Goal: Task Accomplishment & Management: Manage account settings

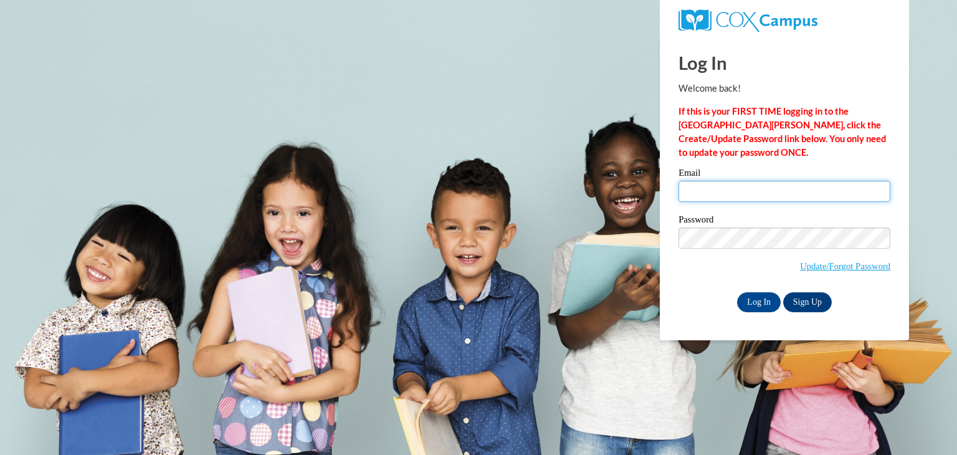
click at [724, 194] on input "Email" at bounding box center [785, 191] width 212 height 21
click at [731, 186] on input "Email" at bounding box center [785, 191] width 212 height 21
click at [733, 184] on input "Email" at bounding box center [785, 191] width 212 height 21
click at [711, 198] on input "Email" at bounding box center [785, 191] width 212 height 21
type input "j"
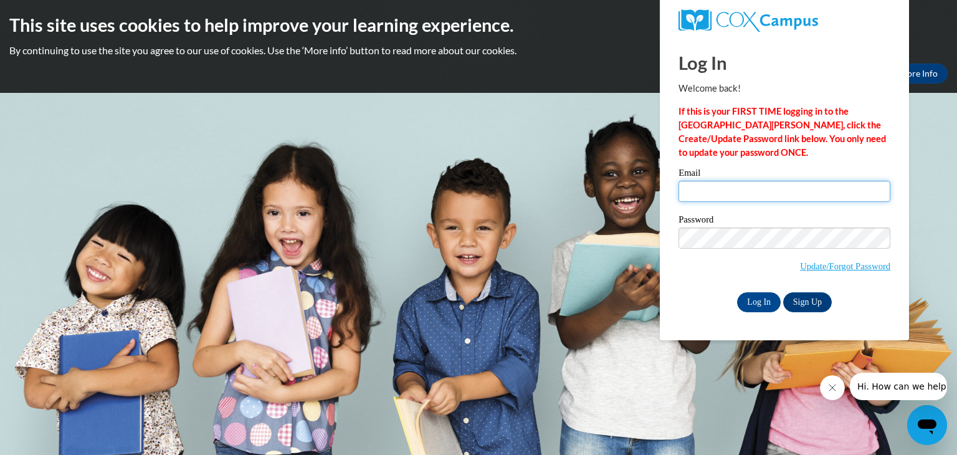
click at [747, 198] on input "Email" at bounding box center [785, 191] width 212 height 21
click at [917, 143] on body "This site uses cookies to help improve your learning experience. By continuing …" at bounding box center [478, 227] width 957 height 455
click at [845, 192] on input "Email" at bounding box center [785, 191] width 212 height 21
type input "nadia.jackson@gpc"
drag, startPoint x: 763, startPoint y: 194, endPoint x: 617, endPoint y: 181, distance: 146.5
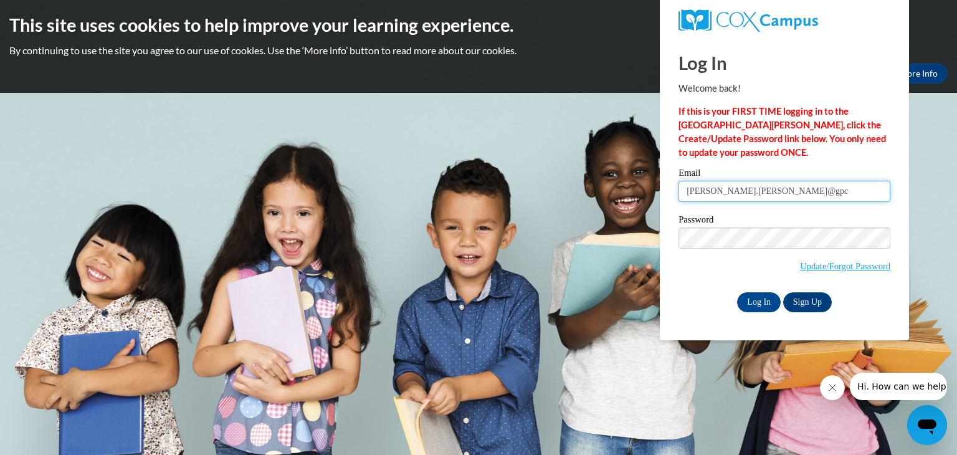
click at [617, 181] on body "This site uses cookies to help improve your learning experience. By continuing …" at bounding box center [478, 227] width 957 height 455
click at [722, 264] on span "Update/Forgot Password" at bounding box center [785, 254] width 212 height 52
click at [721, 200] on input "Email" at bounding box center [785, 191] width 212 height 21
type input "[EMAIL_ADDRESS][PERSON_NAME][DOMAIN_NAME]"
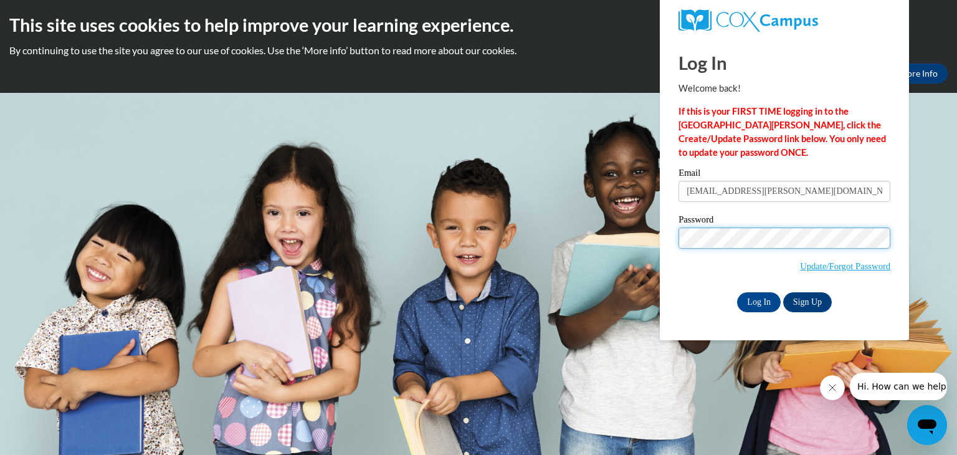
click at [737, 292] on input "Log In" at bounding box center [759, 302] width 44 height 20
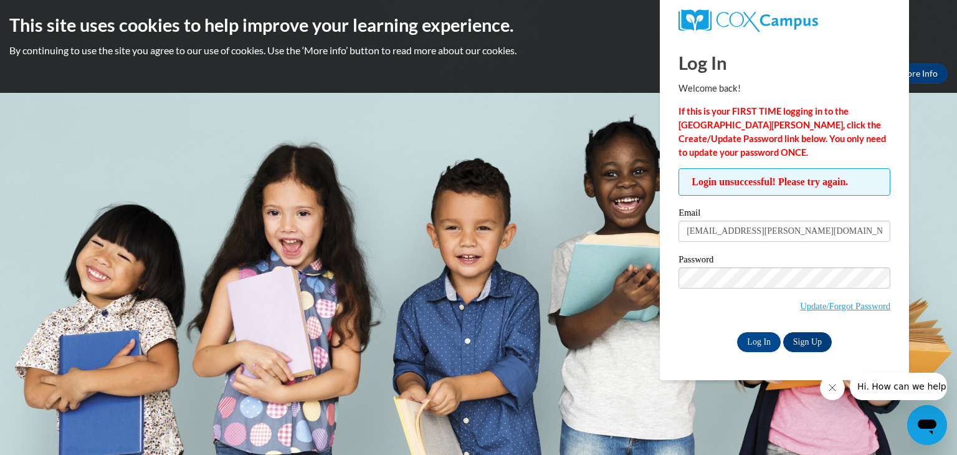
click at [737, 332] on input "Log In" at bounding box center [759, 342] width 44 height 20
click at [870, 236] on input "[EMAIL_ADDRESS][PERSON_NAME][DOMAIN_NAME]" at bounding box center [785, 231] width 212 height 21
click at [825, 262] on label "Password" at bounding box center [785, 261] width 212 height 12
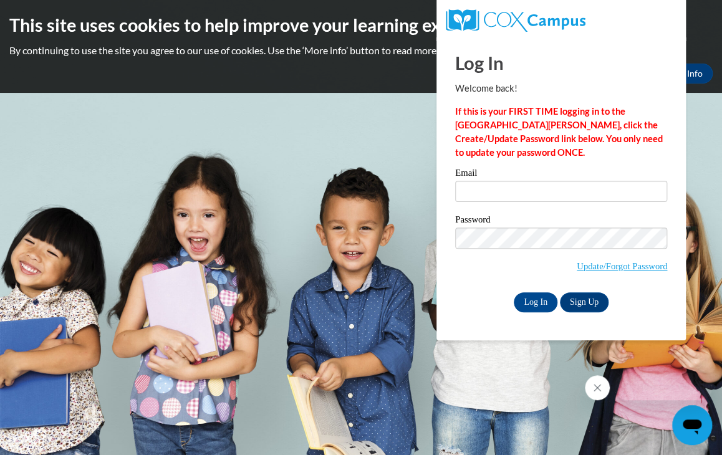
type input "[EMAIL_ADDRESS][PERSON_NAME][DOMAIN_NAME]"
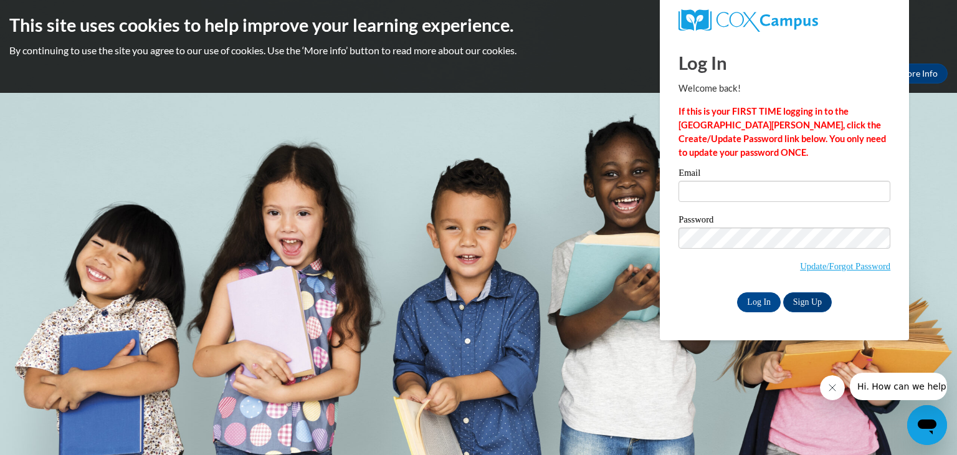
type input "[EMAIL_ADDRESS][PERSON_NAME][DOMAIN_NAME]"
click at [824, 263] on link "Update/Forgot Password" at bounding box center [845, 266] width 90 height 10
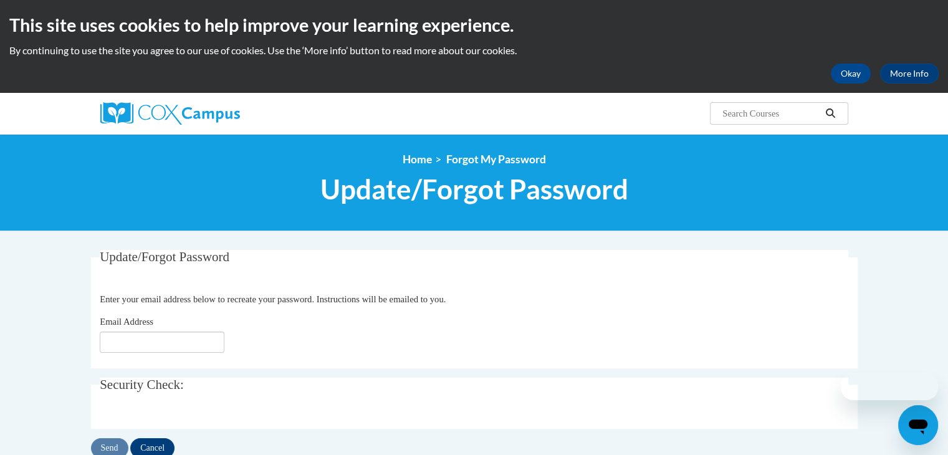
scroll to position [62, 0]
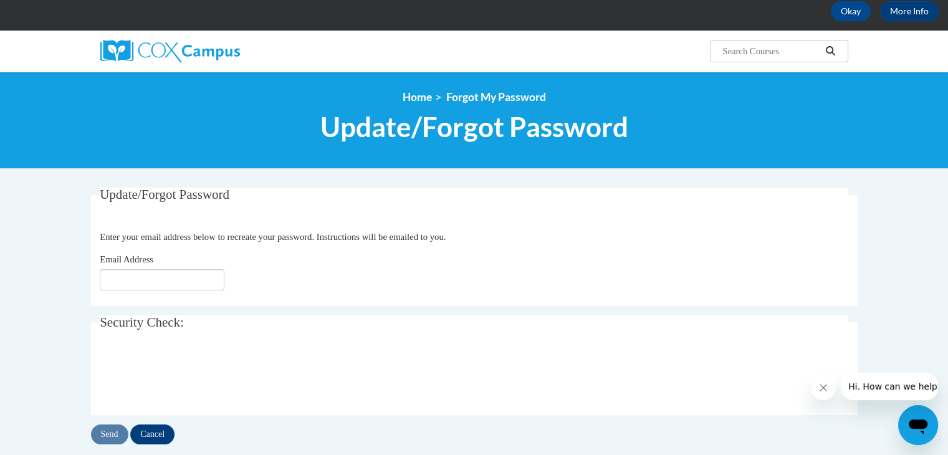
click at [178, 265] on div "Email Address" at bounding box center [474, 271] width 749 height 38
click at [168, 282] on input "Email Address" at bounding box center [162, 279] width 125 height 21
type input "[EMAIL_ADDRESS][PERSON_NAME][DOMAIN_NAME]"
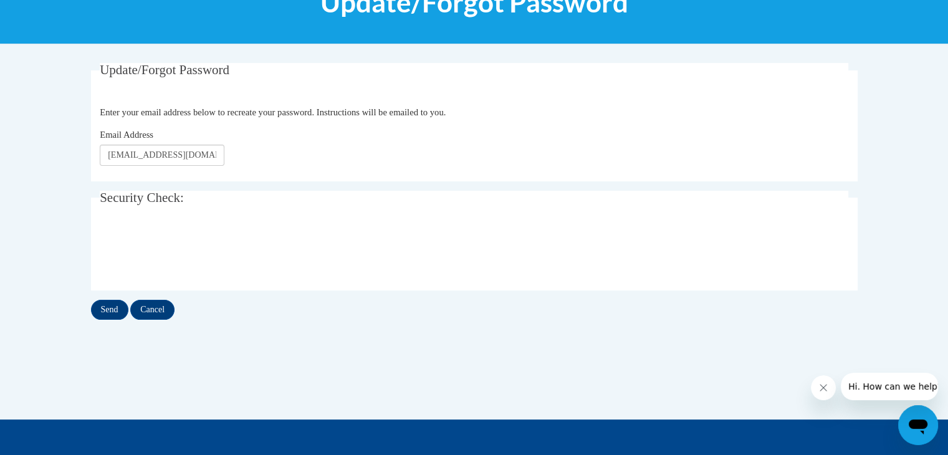
scroll to position [125, 0]
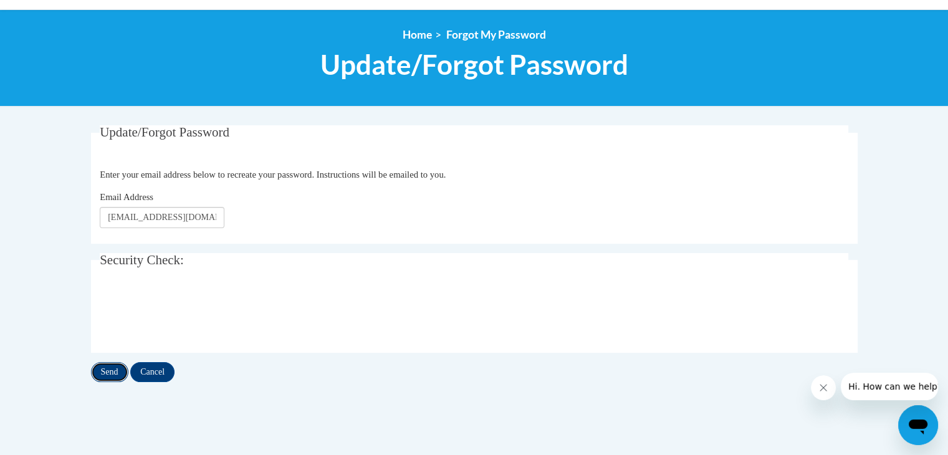
click at [115, 367] on input "Send" at bounding box center [109, 372] width 37 height 20
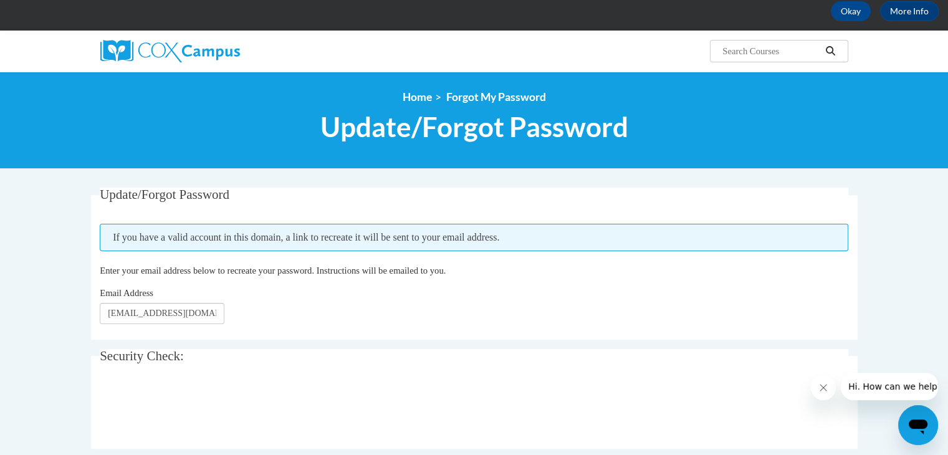
scroll to position [125, 0]
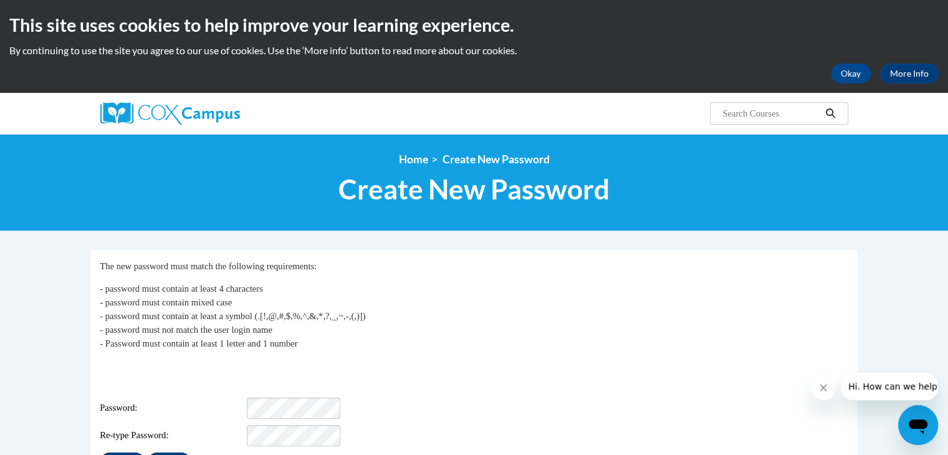
scroll to position [62, 0]
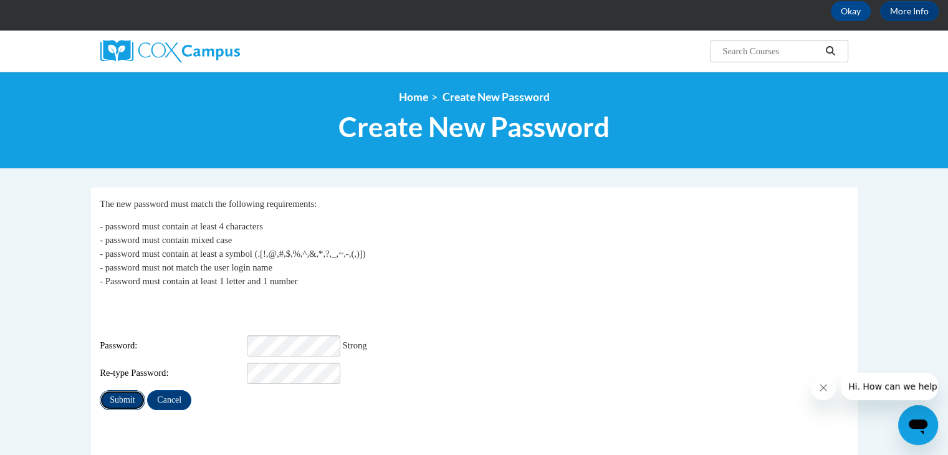
click at [103, 390] on input "Submit" at bounding box center [122, 400] width 45 height 20
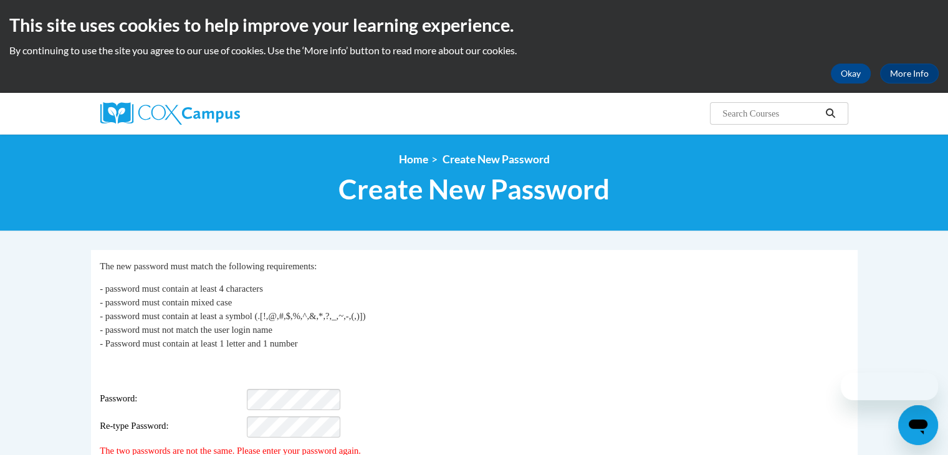
scroll to position [62, 0]
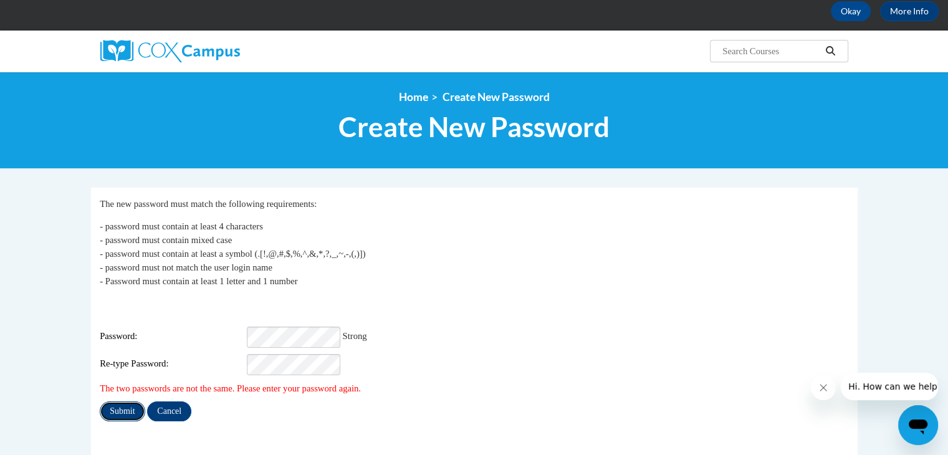
click at [135, 407] on input "Submit" at bounding box center [122, 411] width 45 height 20
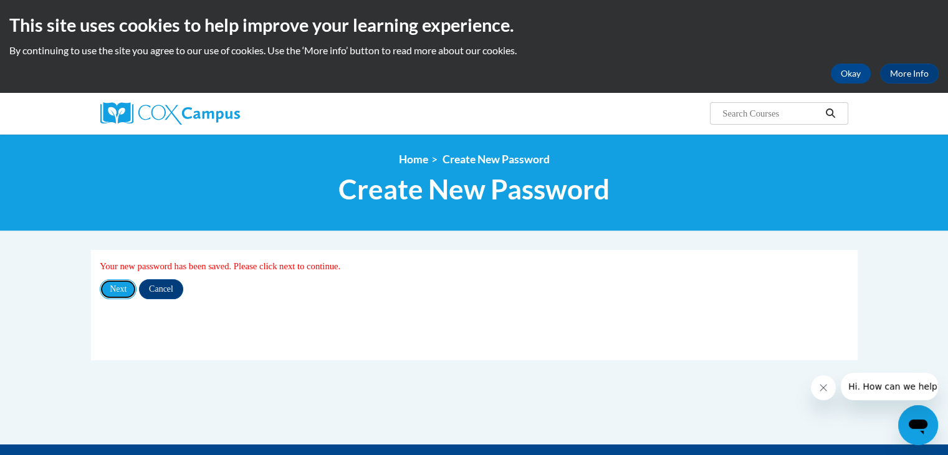
drag, startPoint x: 130, startPoint y: 287, endPoint x: 402, endPoint y: 268, distance: 273.0
click at [130, 287] on input "Next" at bounding box center [118, 289] width 37 height 20
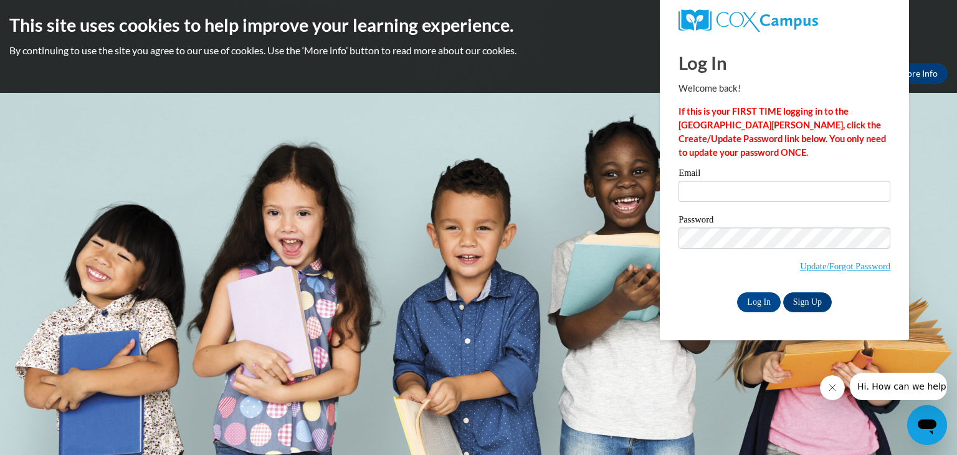
click at [735, 198] on input "Email" at bounding box center [785, 191] width 212 height 21
click at [722, 193] on input "Email" at bounding box center [785, 191] width 212 height 21
type input "[EMAIL_ADDRESS][PERSON_NAME][DOMAIN_NAME]"
click at [772, 300] on input "Log In" at bounding box center [759, 302] width 44 height 20
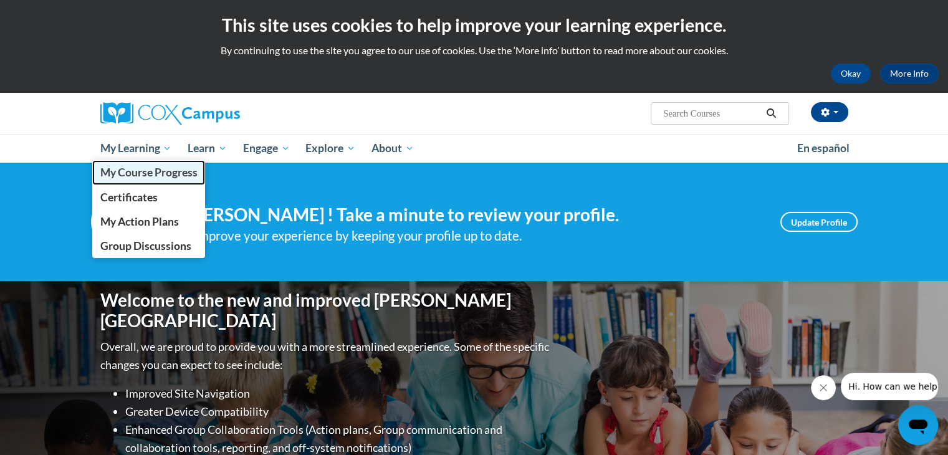
click at [144, 183] on link "My Course Progress" at bounding box center [148, 172] width 113 height 24
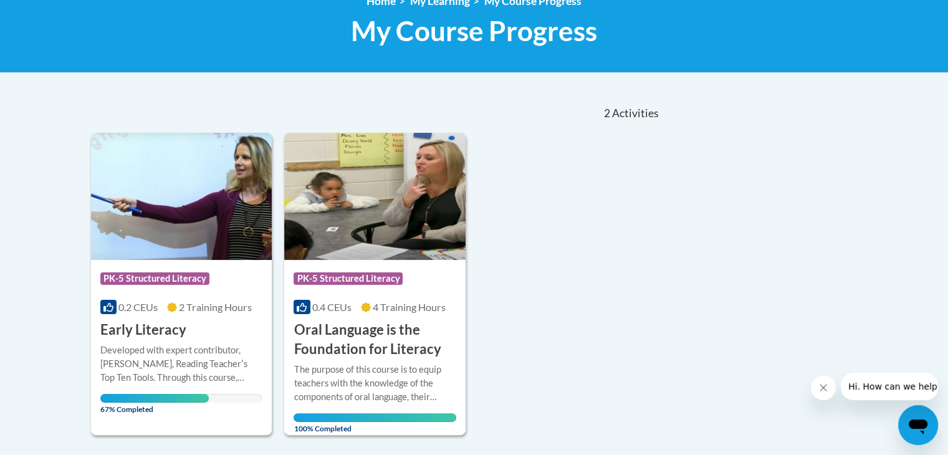
scroll to position [249, 0]
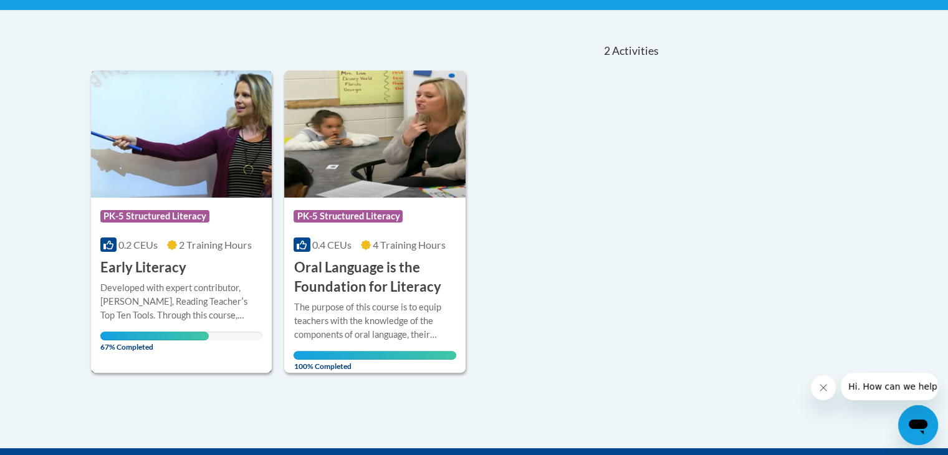
click at [183, 260] on h3 "Early Literacy" at bounding box center [143, 267] width 86 height 19
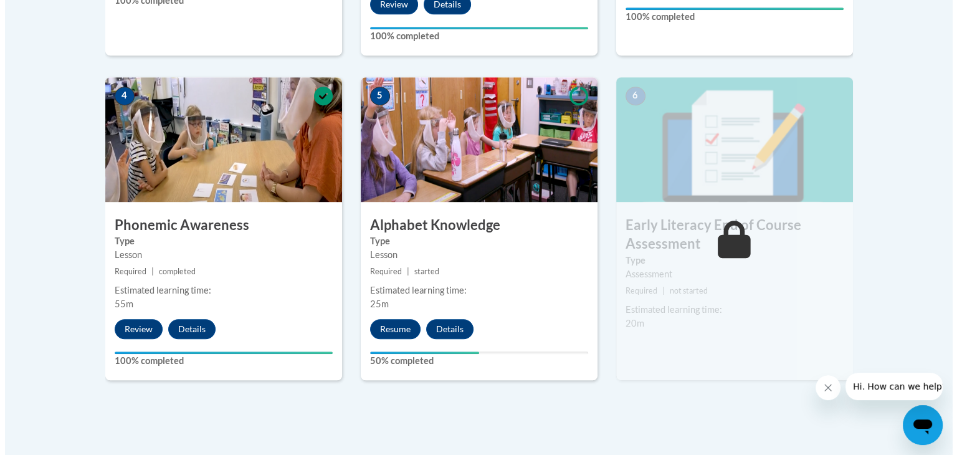
scroll to position [748, 0]
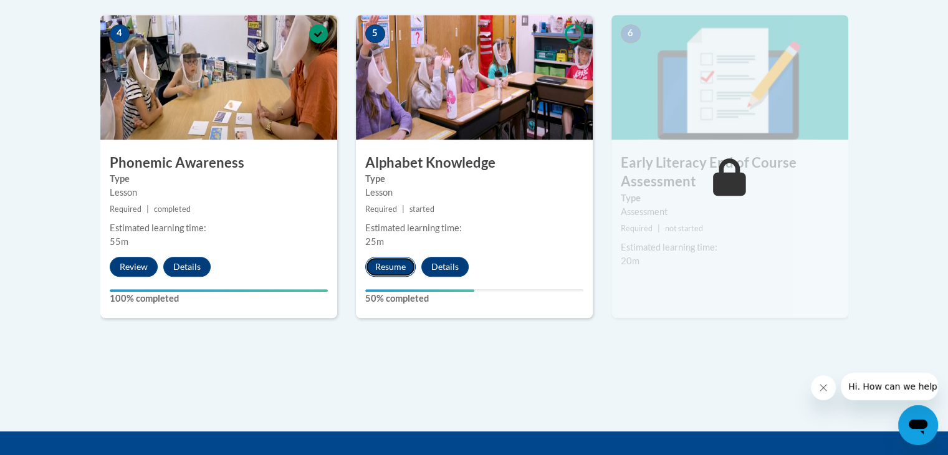
click at [388, 264] on button "Resume" at bounding box center [390, 267] width 50 height 20
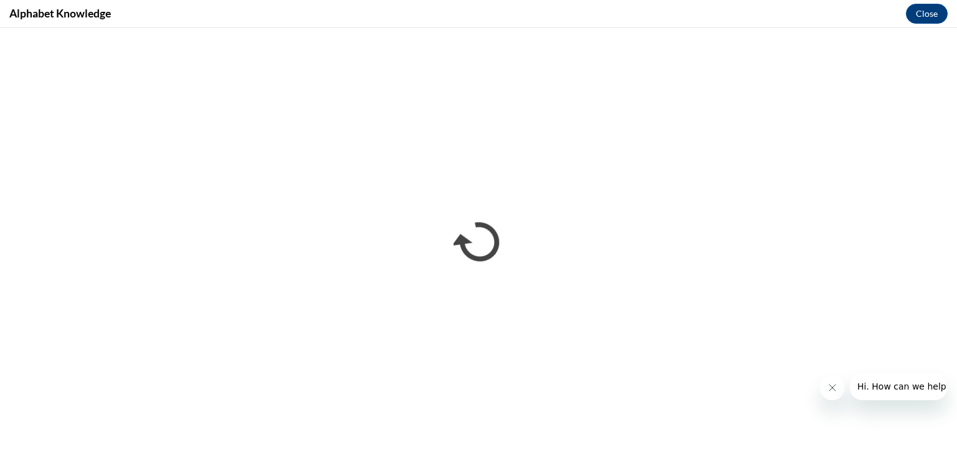
scroll to position [0, 0]
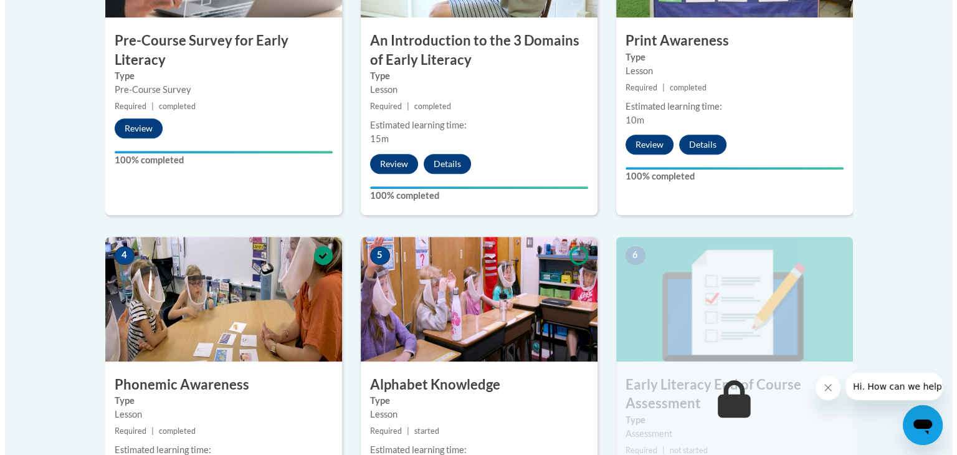
scroll to position [651, 0]
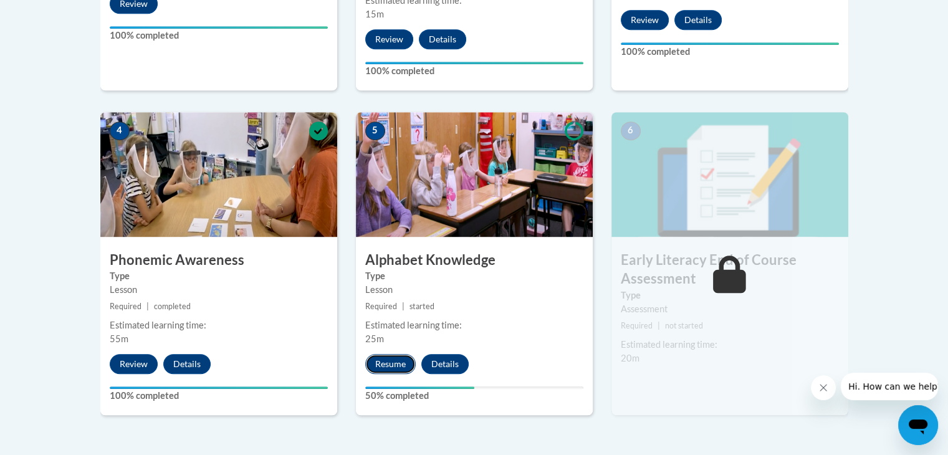
click at [395, 359] on button "Resume" at bounding box center [390, 364] width 50 height 20
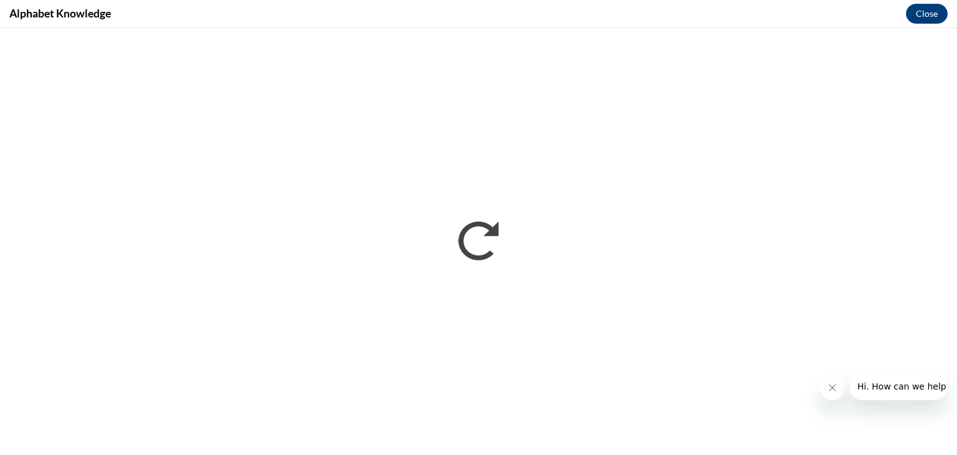
scroll to position [0, 0]
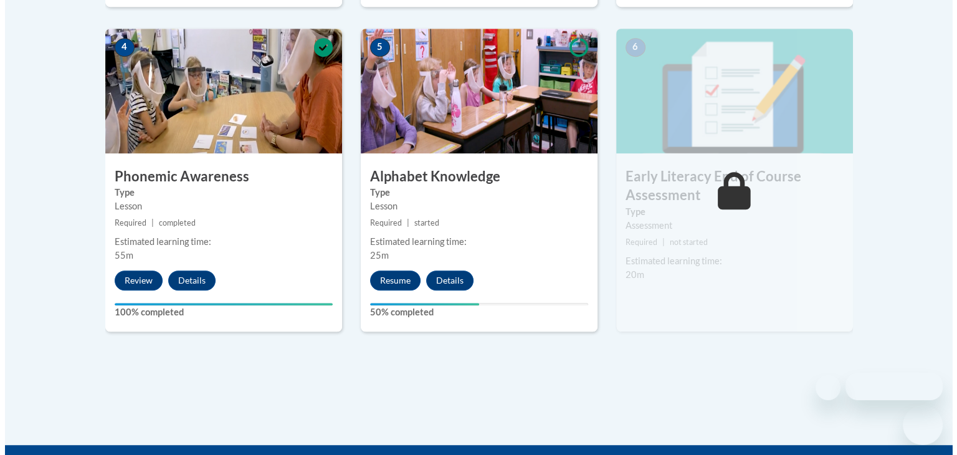
scroll to position [797, 0]
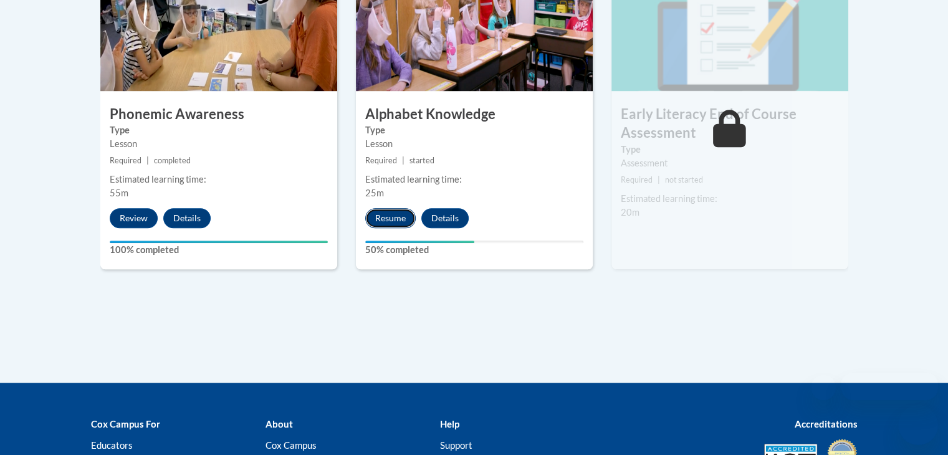
click at [382, 218] on button "Resume" at bounding box center [390, 218] width 50 height 20
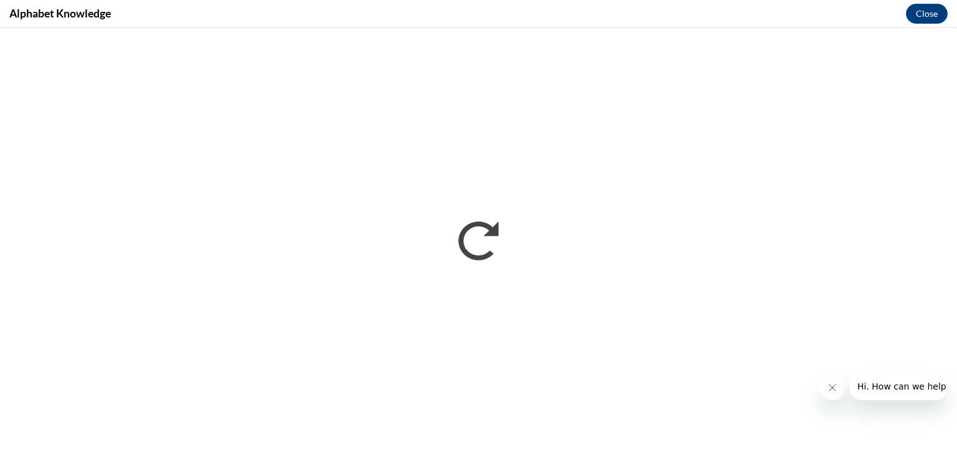
scroll to position [0, 0]
